Goal: Task Accomplishment & Management: Complete application form

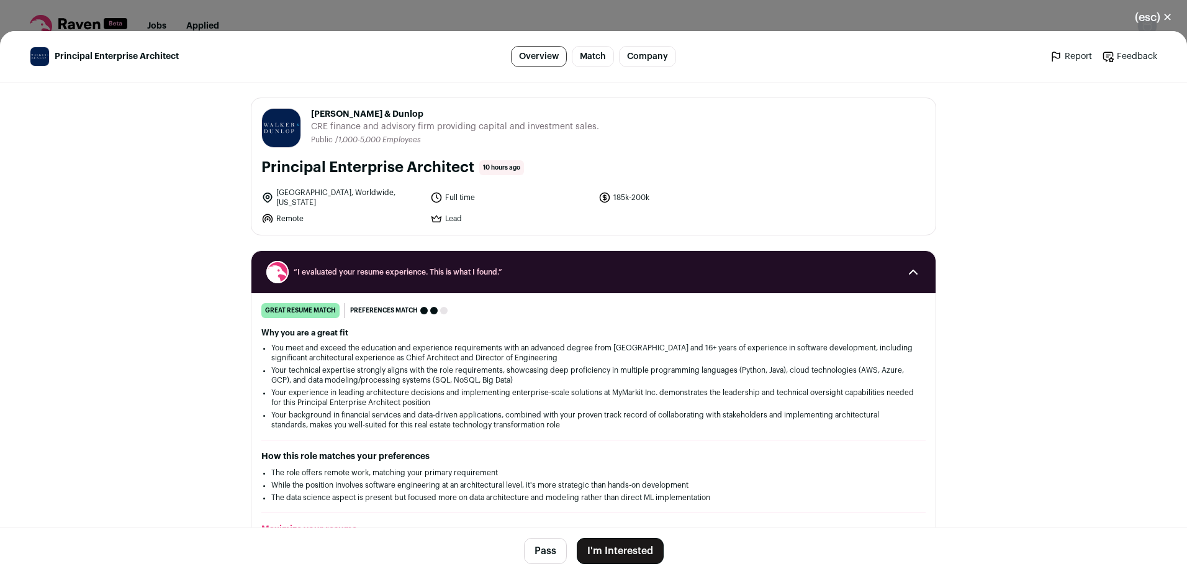
click at [604, 547] on button "I'm Interested" at bounding box center [620, 551] width 87 height 26
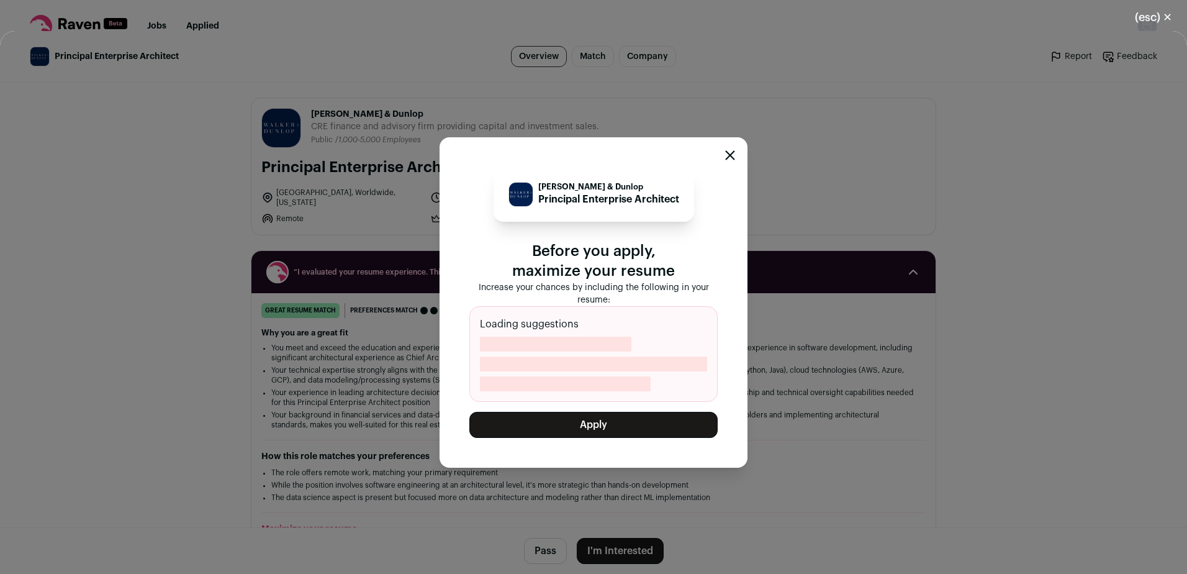
click at [597, 417] on button "Apply" at bounding box center [593, 425] width 248 height 26
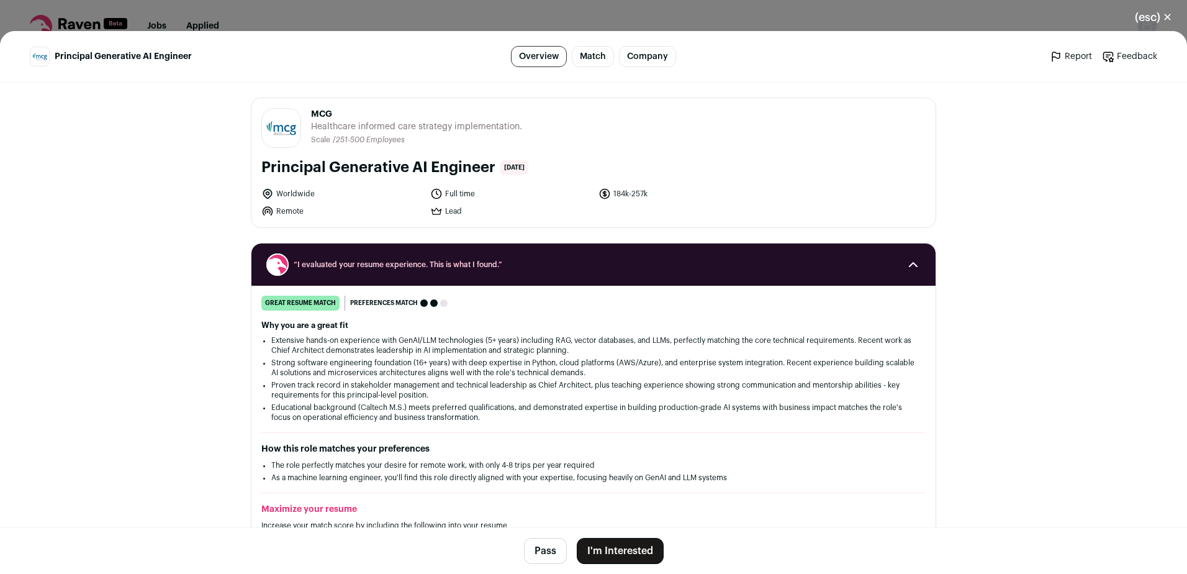
click at [617, 545] on button "I'm Interested" at bounding box center [620, 551] width 87 height 26
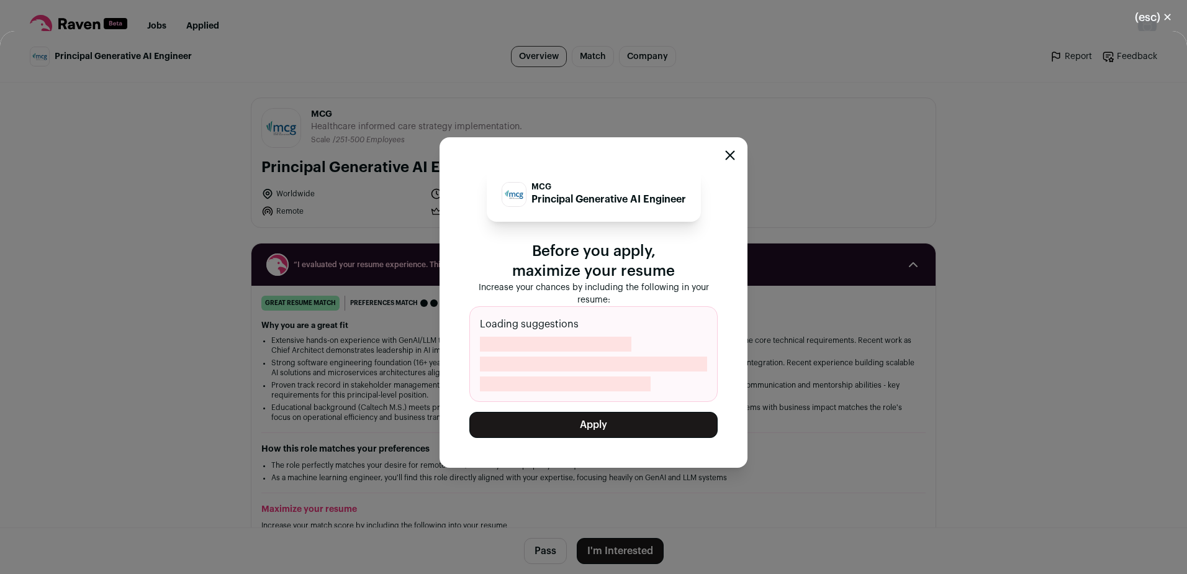
click at [608, 429] on button "Apply" at bounding box center [593, 425] width 248 height 26
